Goal: Information Seeking & Learning: Check status

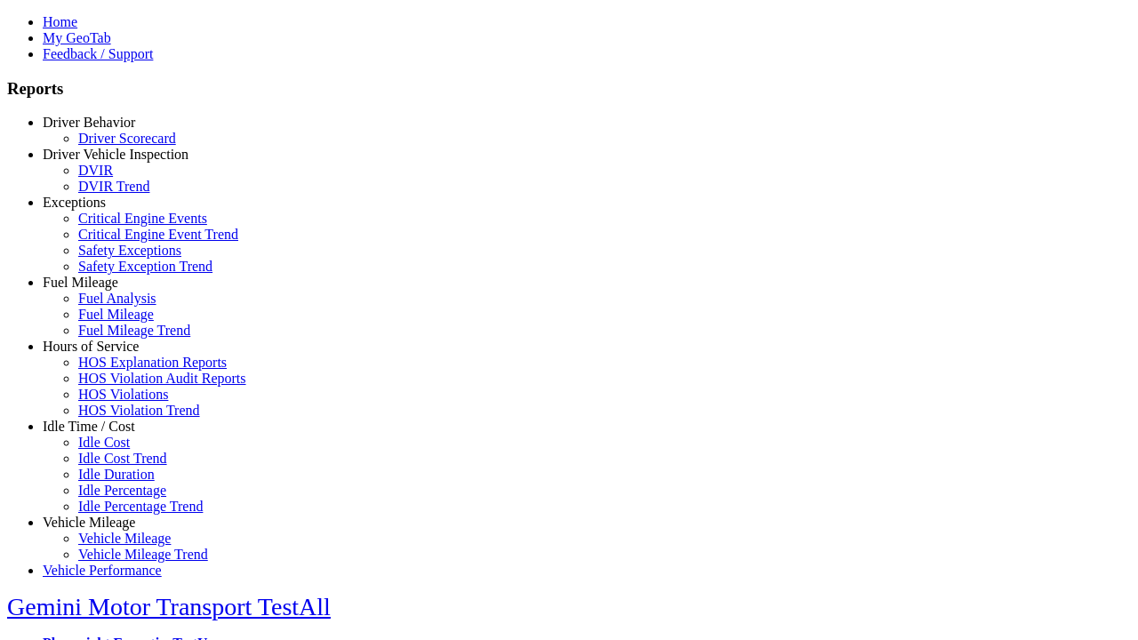
click at [102, 162] on link "Driver Vehicle Inspection" at bounding box center [116, 154] width 146 height 15
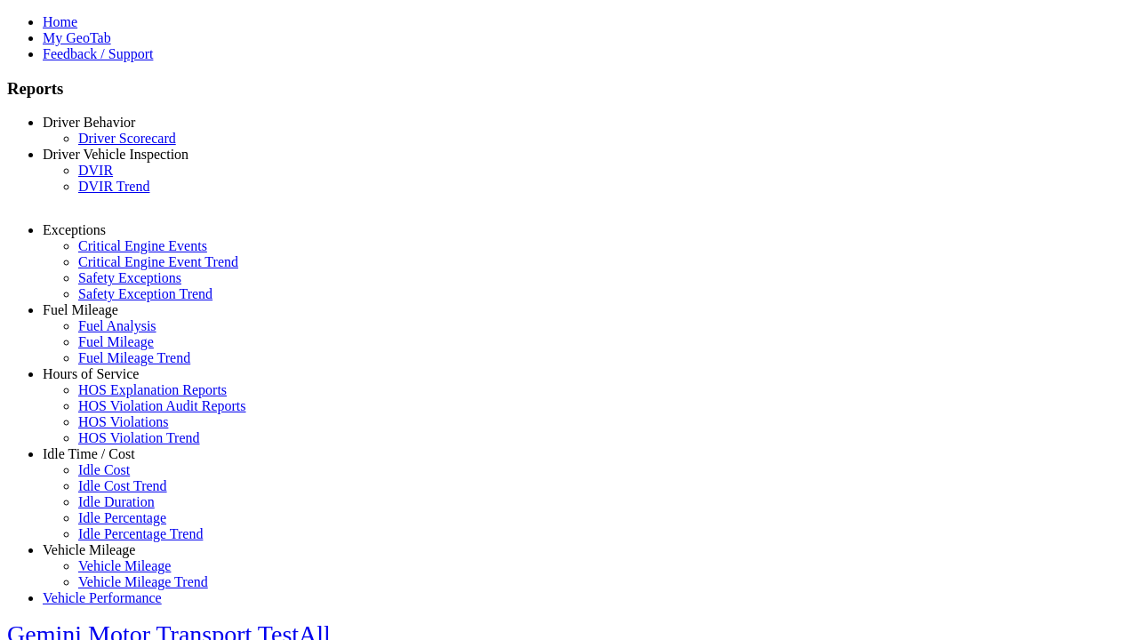
click at [116, 194] on link "DVIR Trend" at bounding box center [113, 186] width 71 height 15
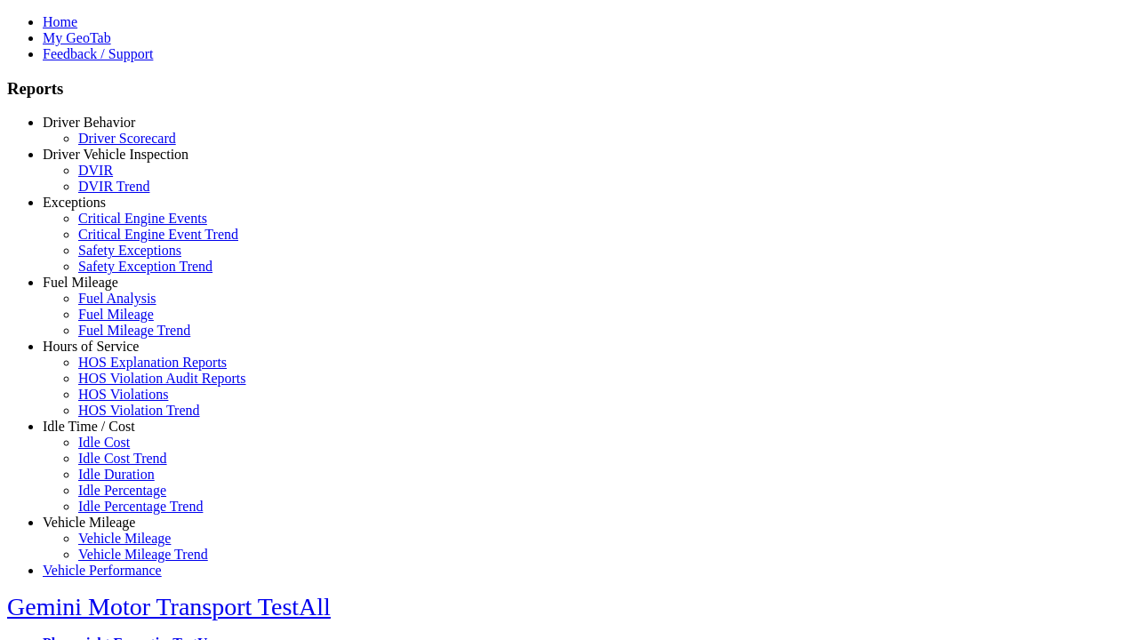
type input "*********"
